Goal: Communication & Community: Connect with others

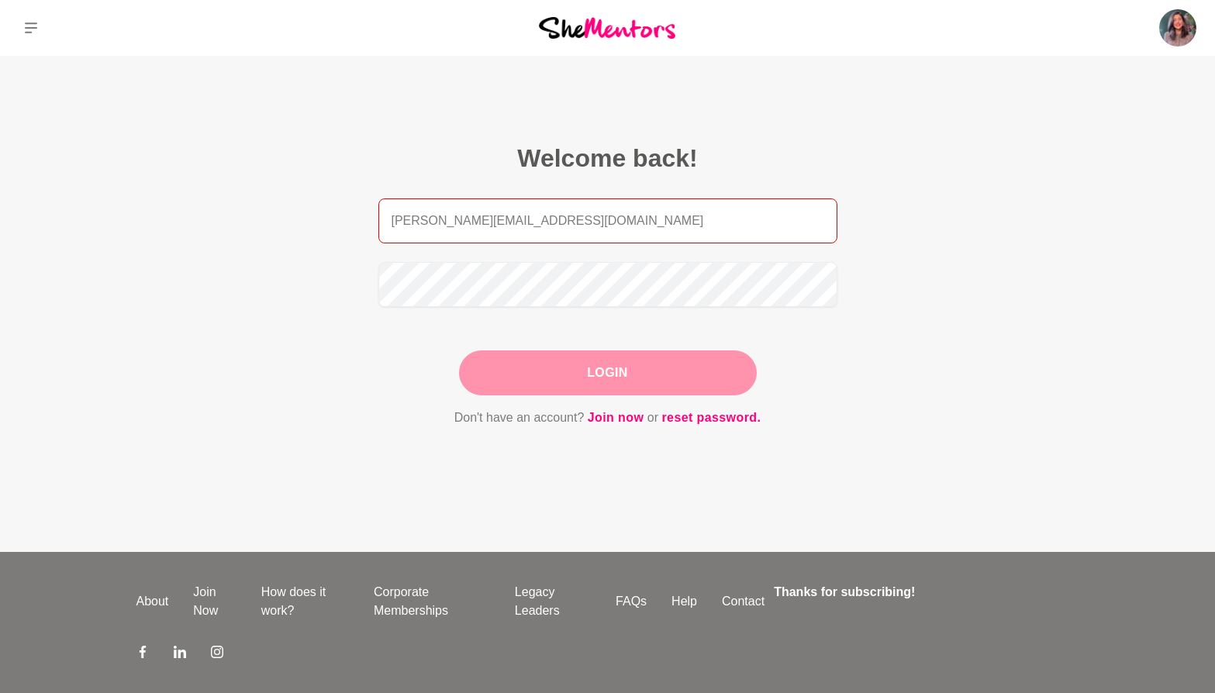
click at [538, 240] on input "[PERSON_NAME][EMAIL_ADDRESS][DOMAIN_NAME]" at bounding box center [607, 220] width 459 height 45
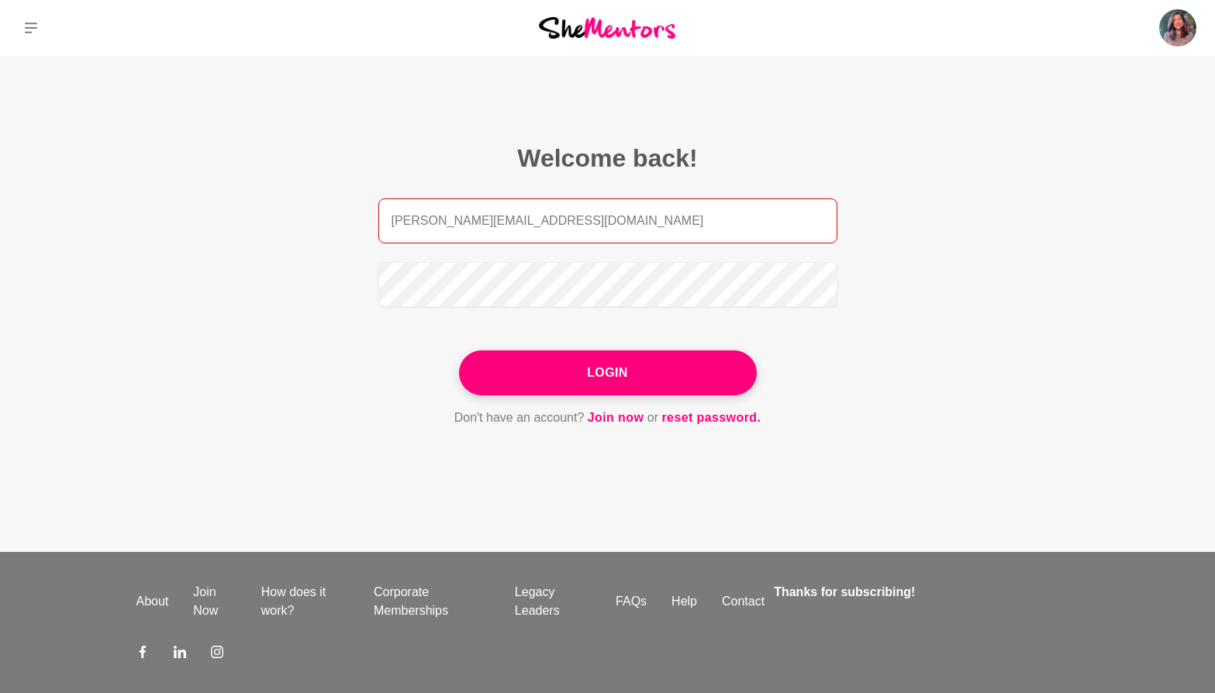
click at [538, 240] on input "[PERSON_NAME][EMAIL_ADDRESS][DOMAIN_NAME]" at bounding box center [607, 220] width 459 height 45
click at [537, 223] on input "[PERSON_NAME][EMAIL_ADDRESS][DOMAIN_NAME]" at bounding box center [607, 220] width 459 height 45
type input "[PERSON_NAME][EMAIL_ADDRESS][DOMAIN_NAME]"
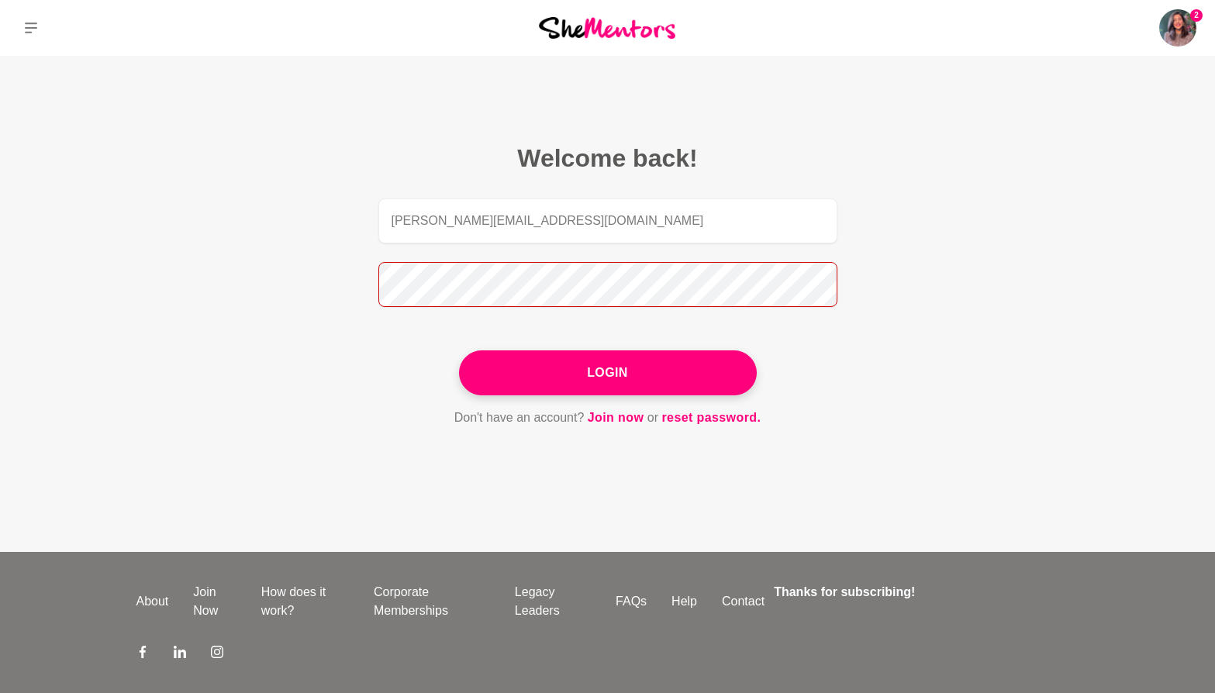
click at [459, 350] on button "Login" at bounding box center [608, 372] width 298 height 45
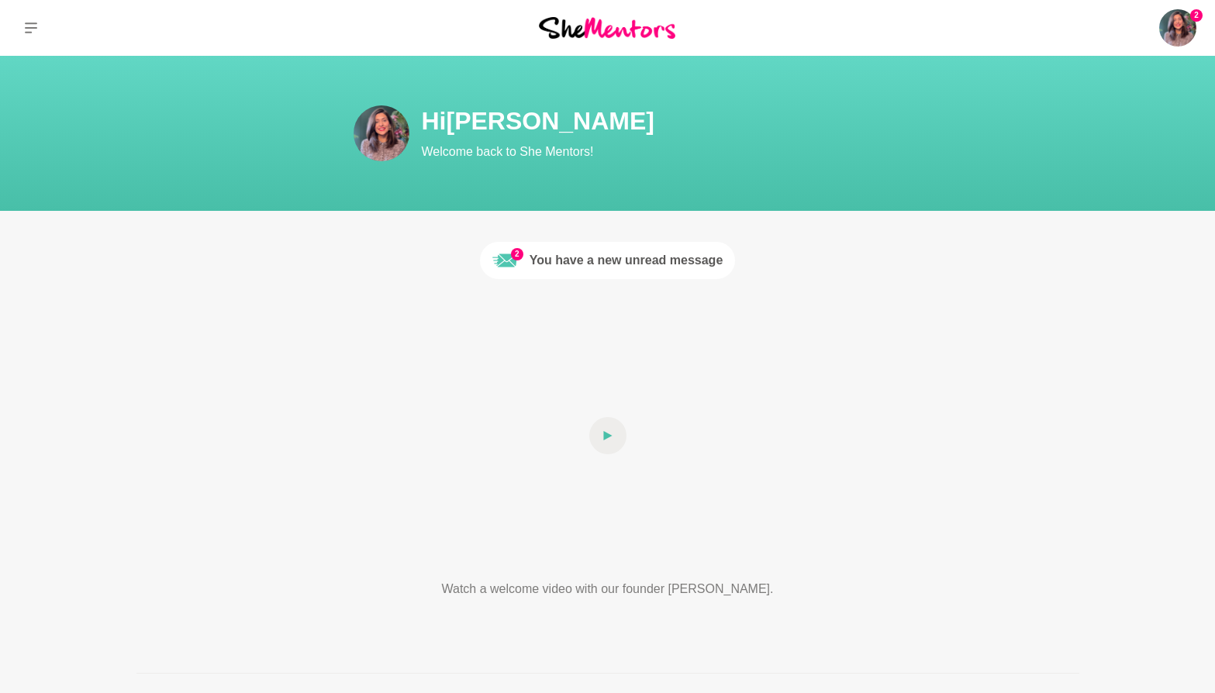
click at [687, 260] on div "You have a new unread message" at bounding box center [627, 260] width 194 height 19
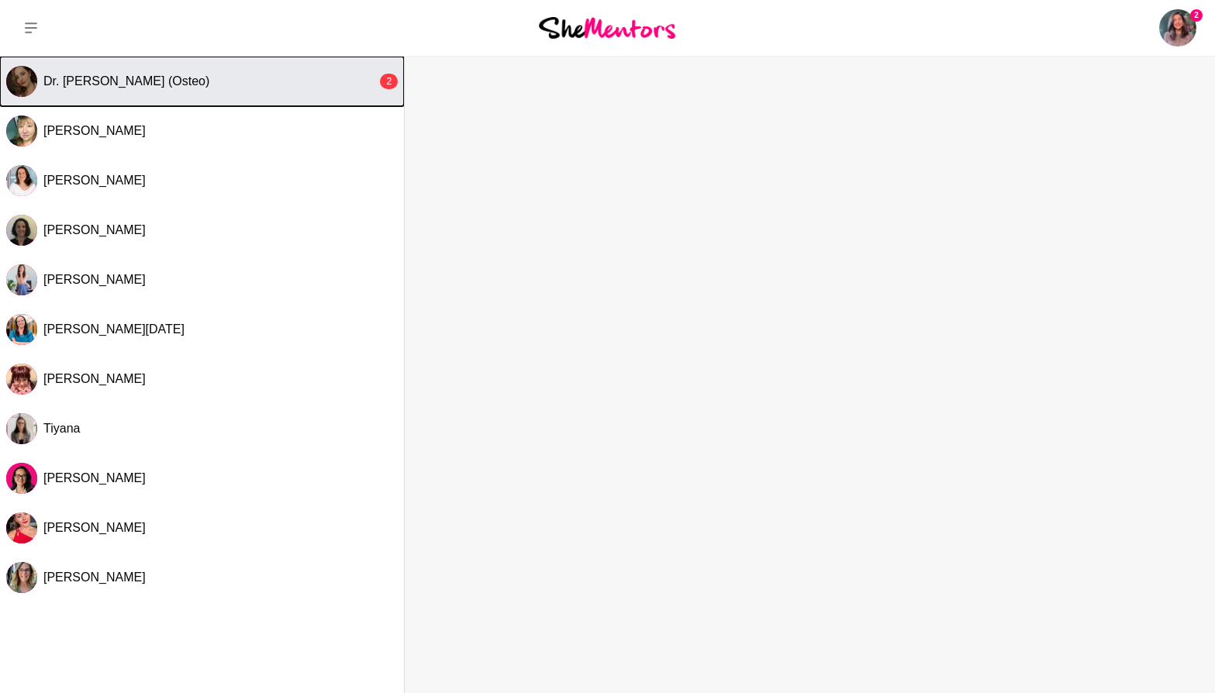
click at [239, 94] on button "Dr. [PERSON_NAME] (Osteo) 2" at bounding box center [202, 82] width 404 height 50
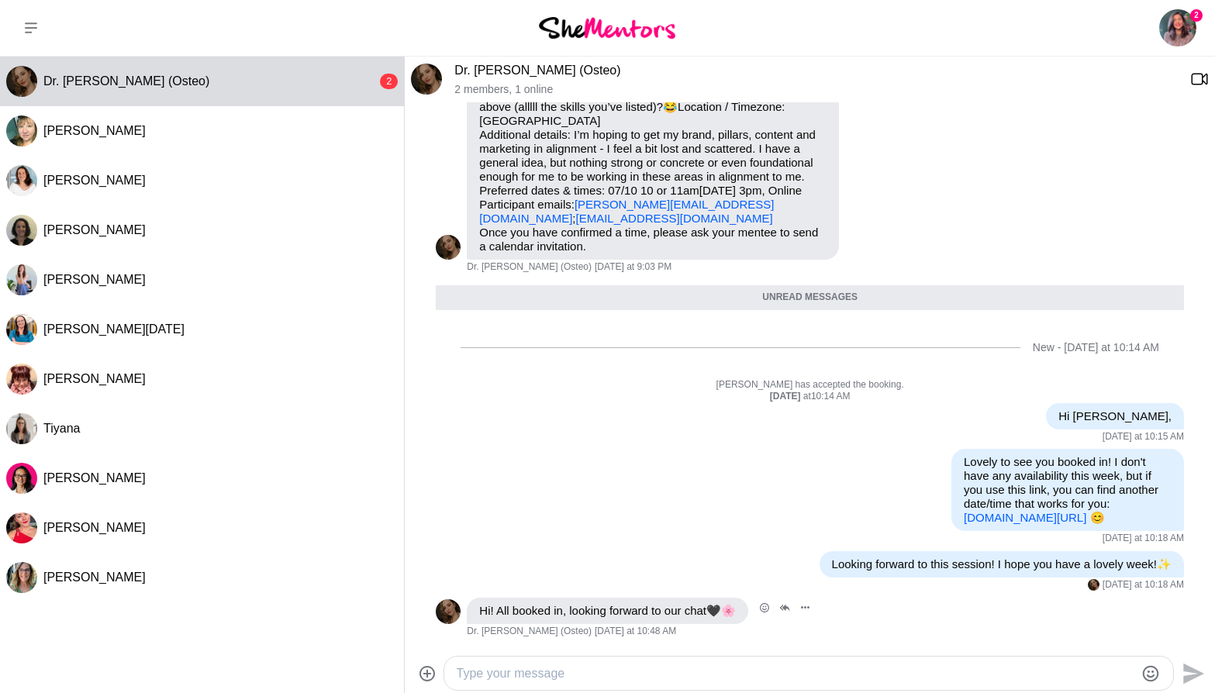
scroll to position [183, 0]
click at [769, 607] on icon "Open Reaction Selector" at bounding box center [764, 607] width 9 height 9
click at [560, 574] on span "❤️" at bounding box center [557, 575] width 16 height 16
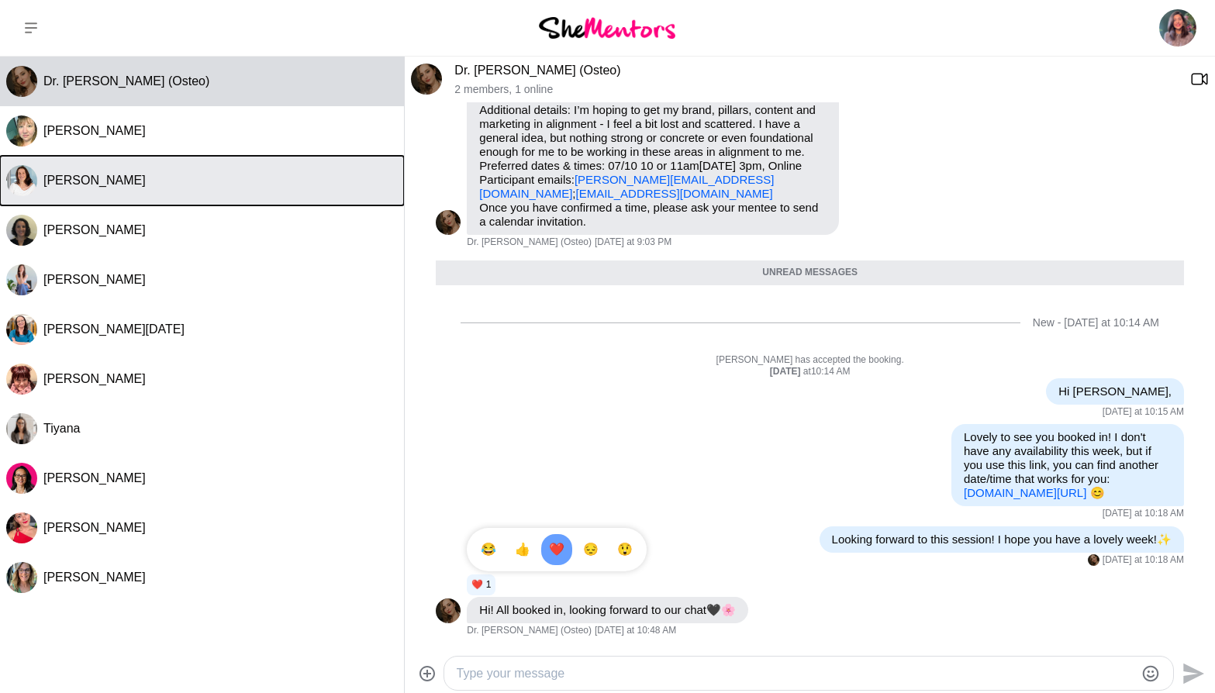
click at [129, 173] on div "[PERSON_NAME]" at bounding box center [220, 181] width 354 height 16
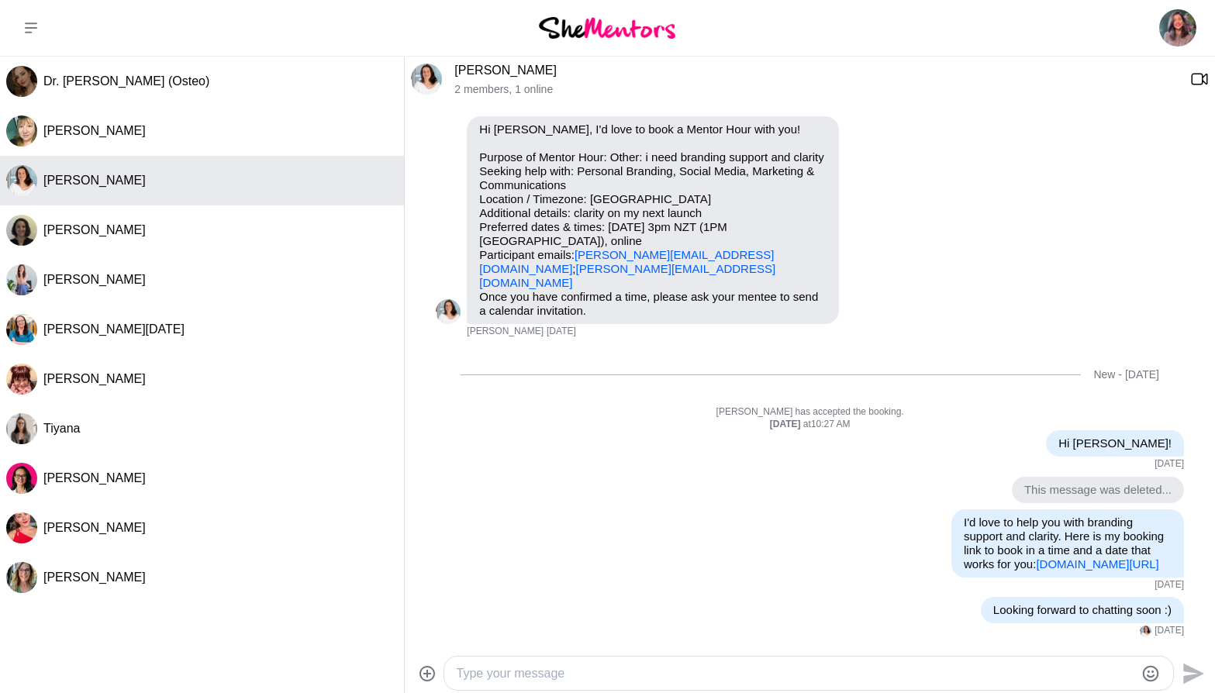
scroll to position [63, 0]
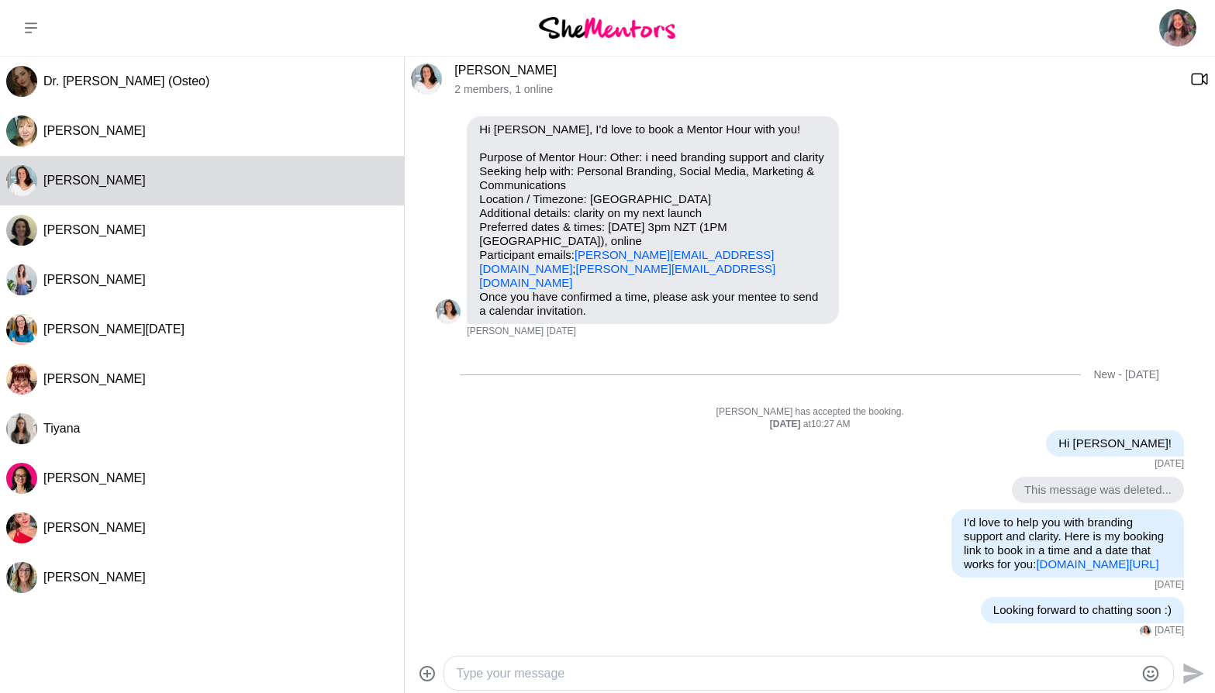
click at [430, 75] on img at bounding box center [426, 79] width 31 height 31
click at [481, 69] on link "[PERSON_NAME]" at bounding box center [505, 70] width 102 height 13
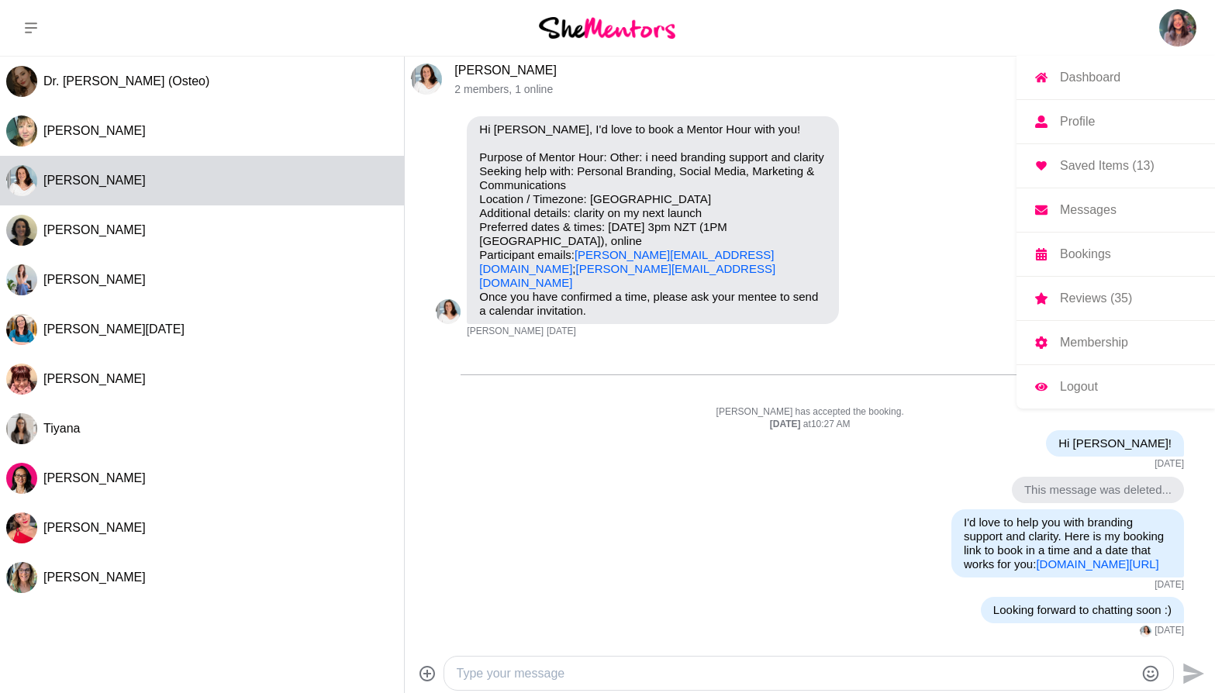
click at [1166, 36] on img at bounding box center [1177, 27] width 37 height 37
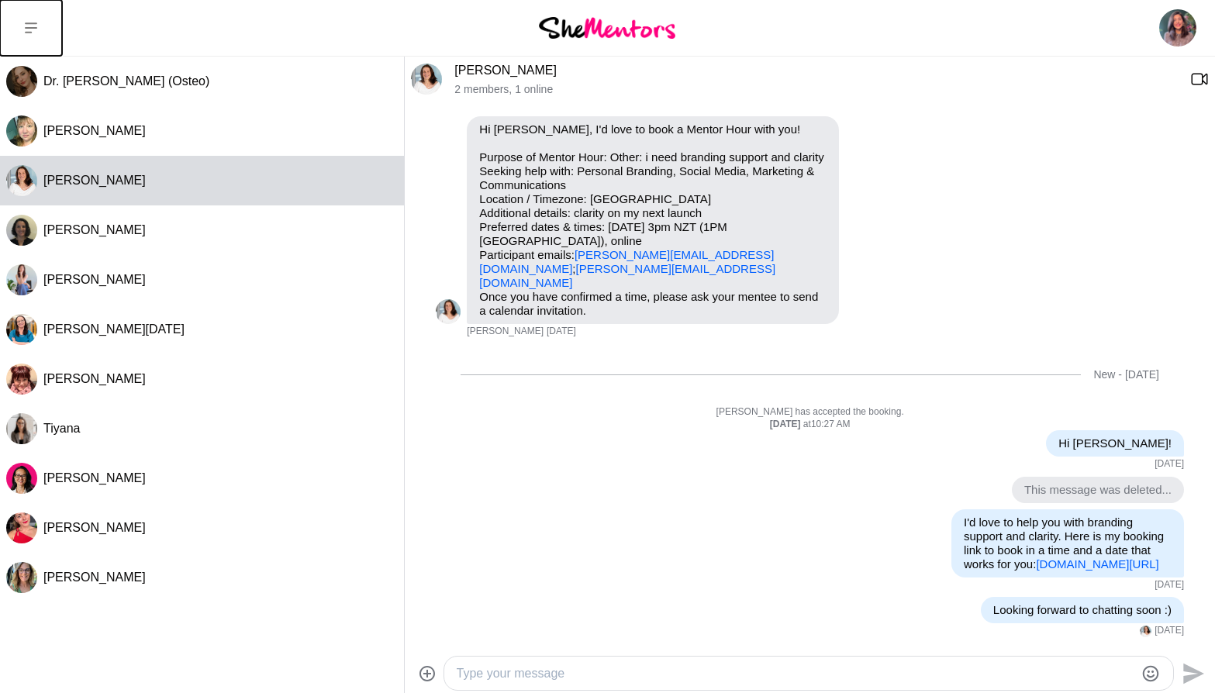
click at [34, 25] on icon at bounding box center [31, 28] width 12 height 12
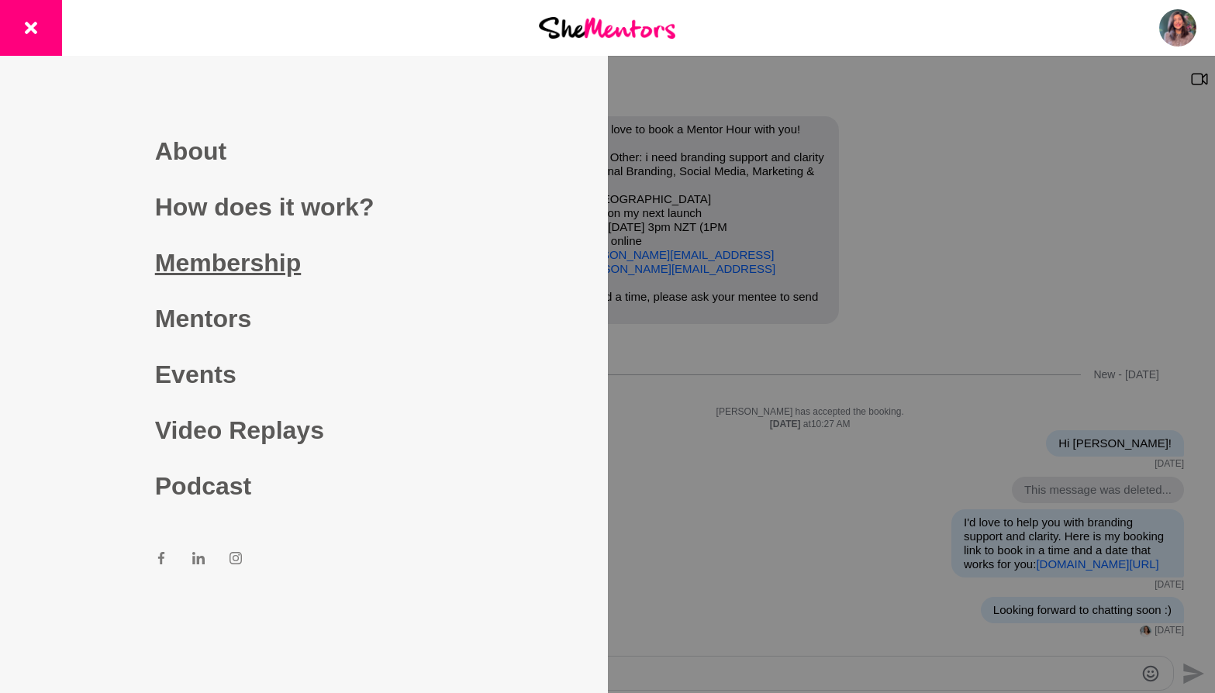
click at [222, 261] on link "Membership" at bounding box center [304, 263] width 298 height 56
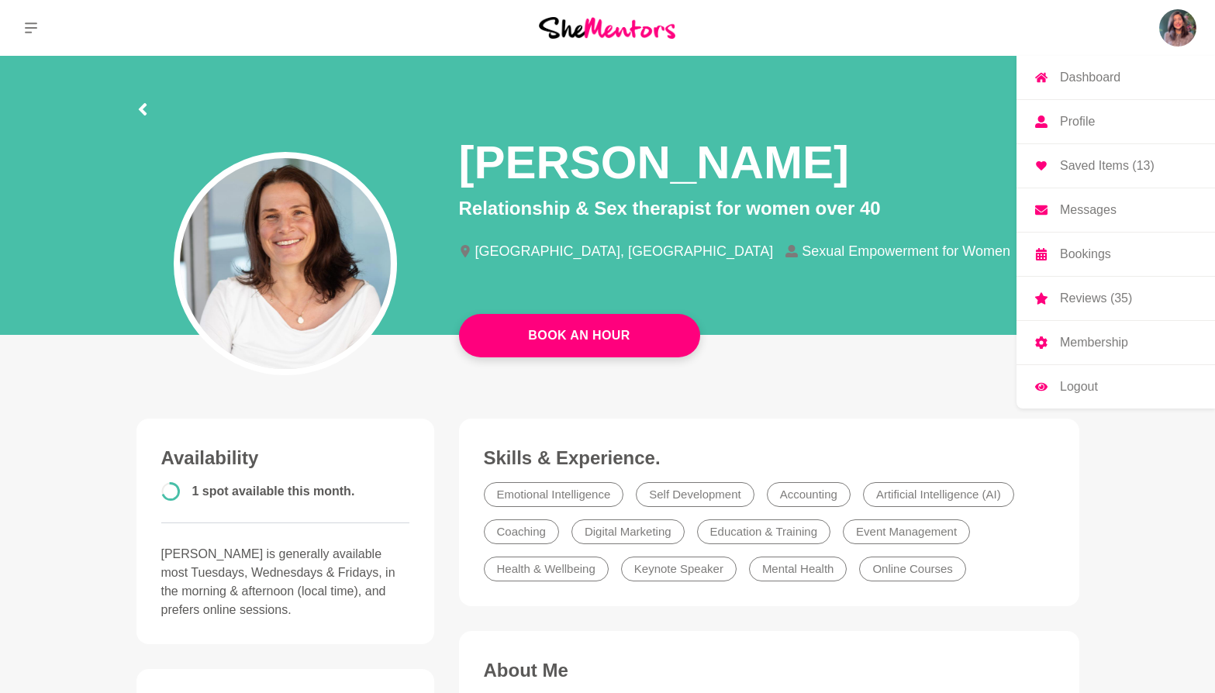
click at [1183, 32] on img at bounding box center [1177, 27] width 37 height 37
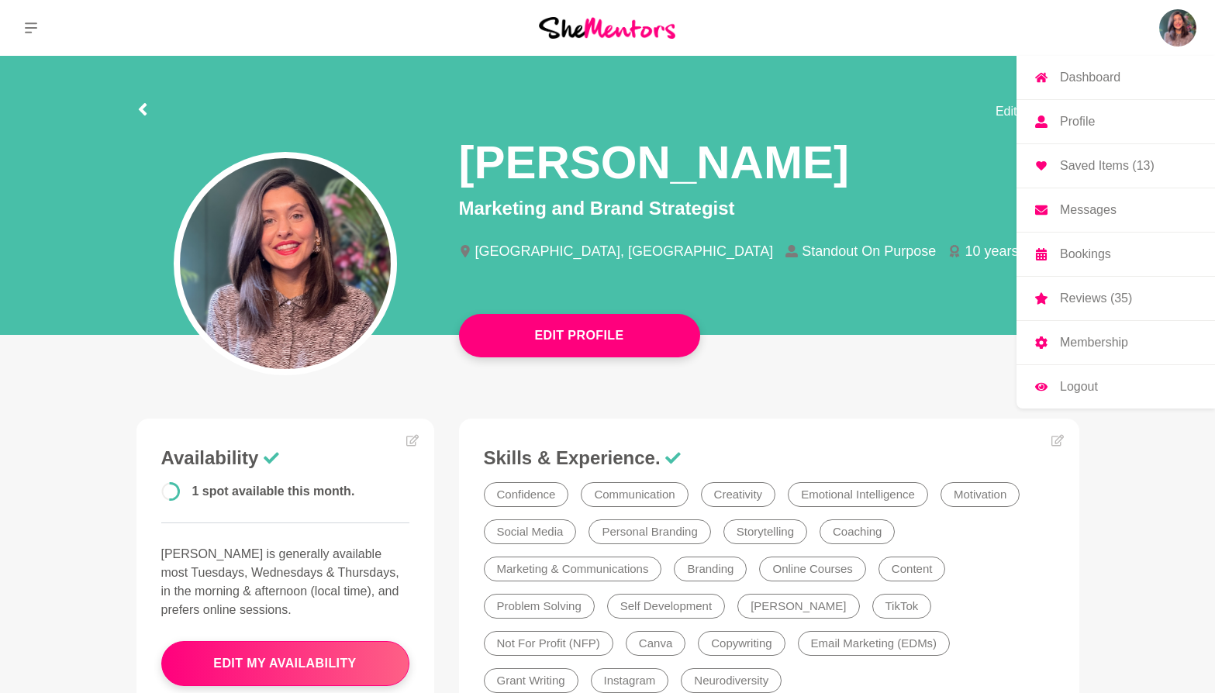
click at [1117, 205] on link "Messages" at bounding box center [1115, 209] width 198 height 43
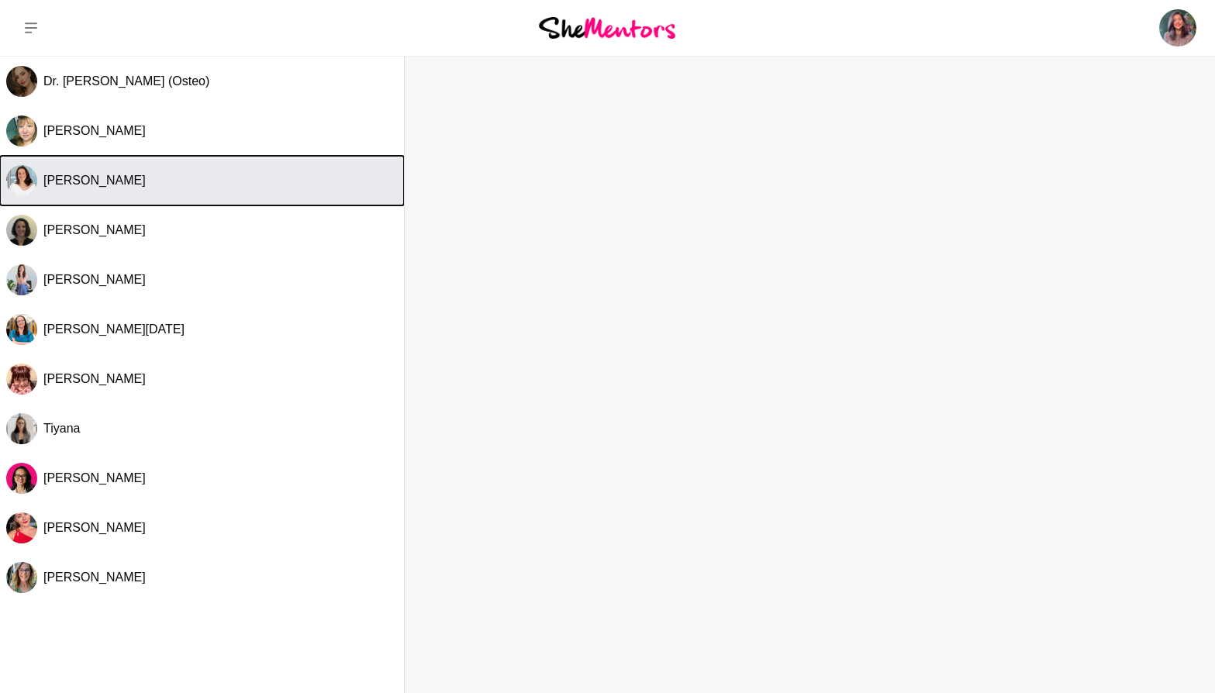
click at [114, 181] on span "[PERSON_NAME]" at bounding box center [94, 180] width 102 height 13
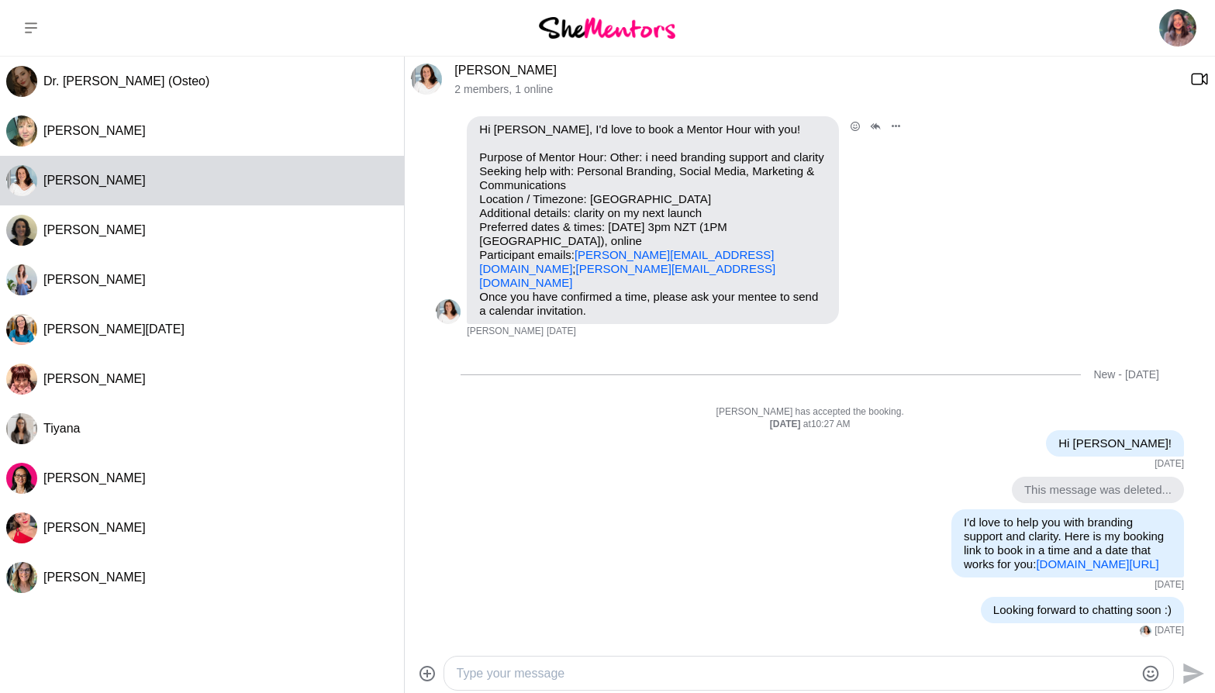
scroll to position [63, 0]
click at [590, 667] on textarea "Type your message" at bounding box center [796, 673] width 678 height 19
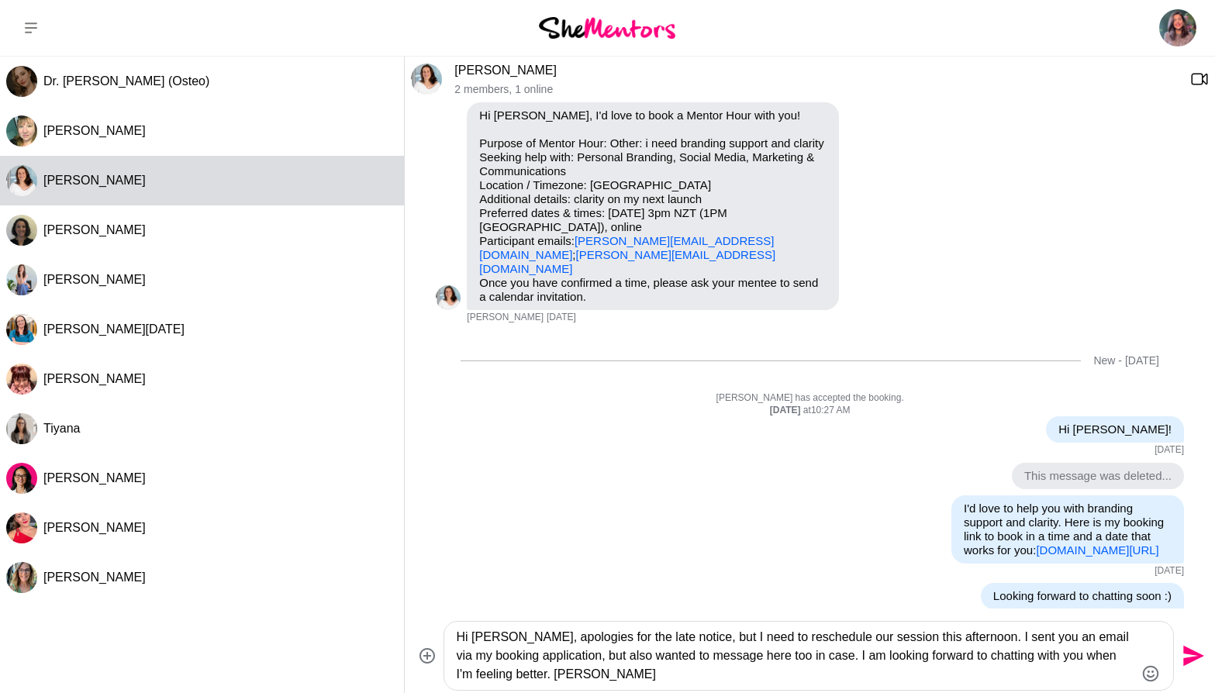
type textarea "Hi [PERSON_NAME], apologies for the late notice, but I need to reschedule our s…"
click at [1197, 661] on icon "Send" at bounding box center [1191, 655] width 25 height 25
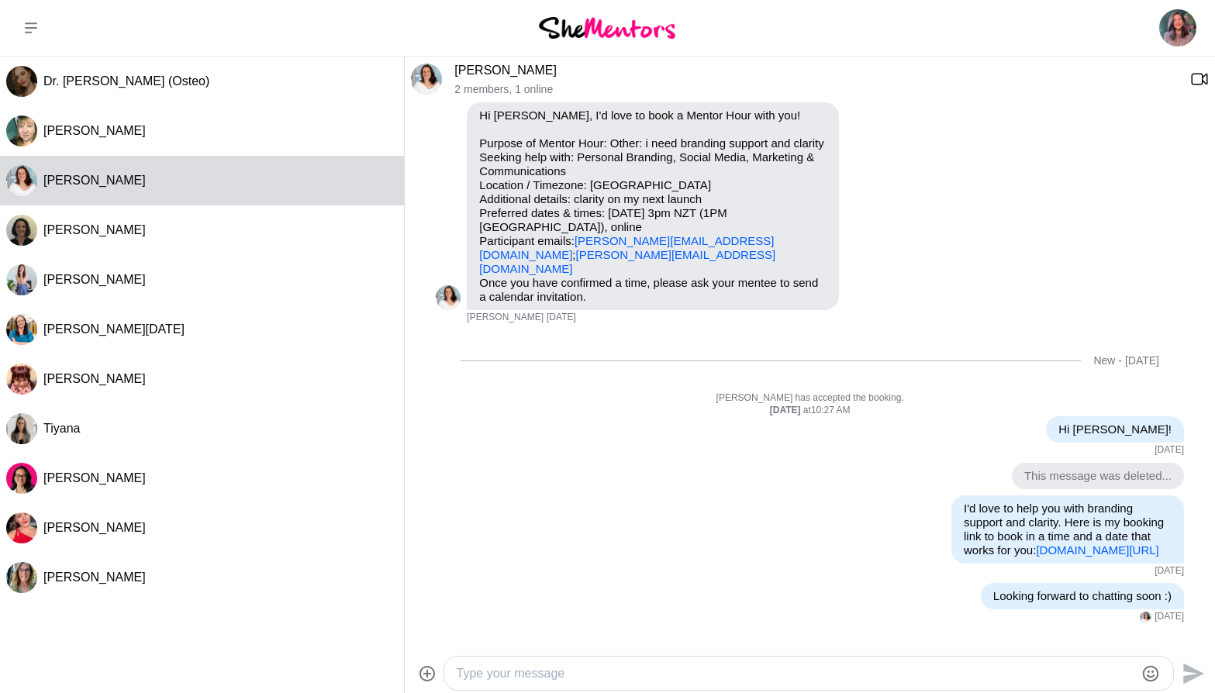
scroll to position [228, 0]
